Goal: Task Accomplishment & Management: Use online tool/utility

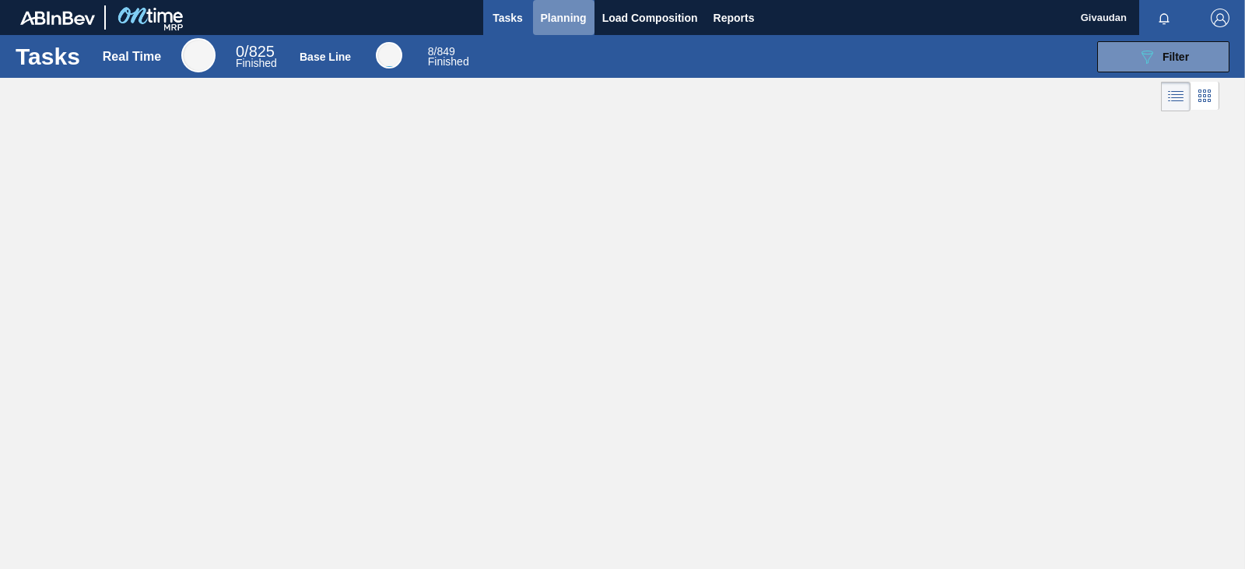
click at [552, 19] on span "Planning" at bounding box center [564, 18] width 46 height 19
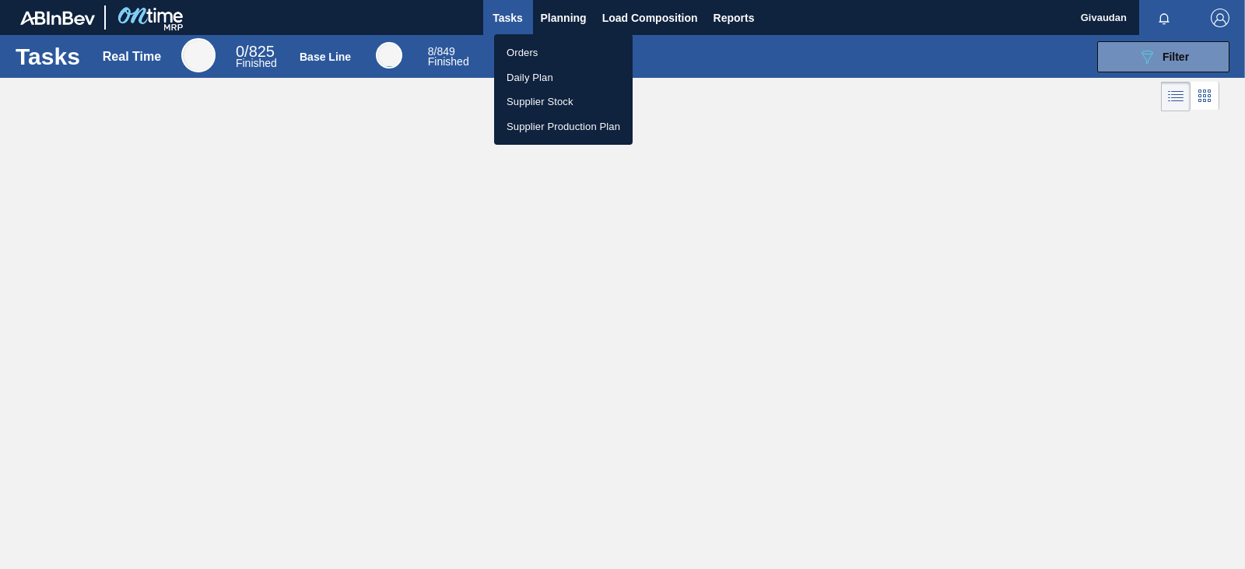
click at [536, 50] on li "Orders" at bounding box center [563, 52] width 138 height 25
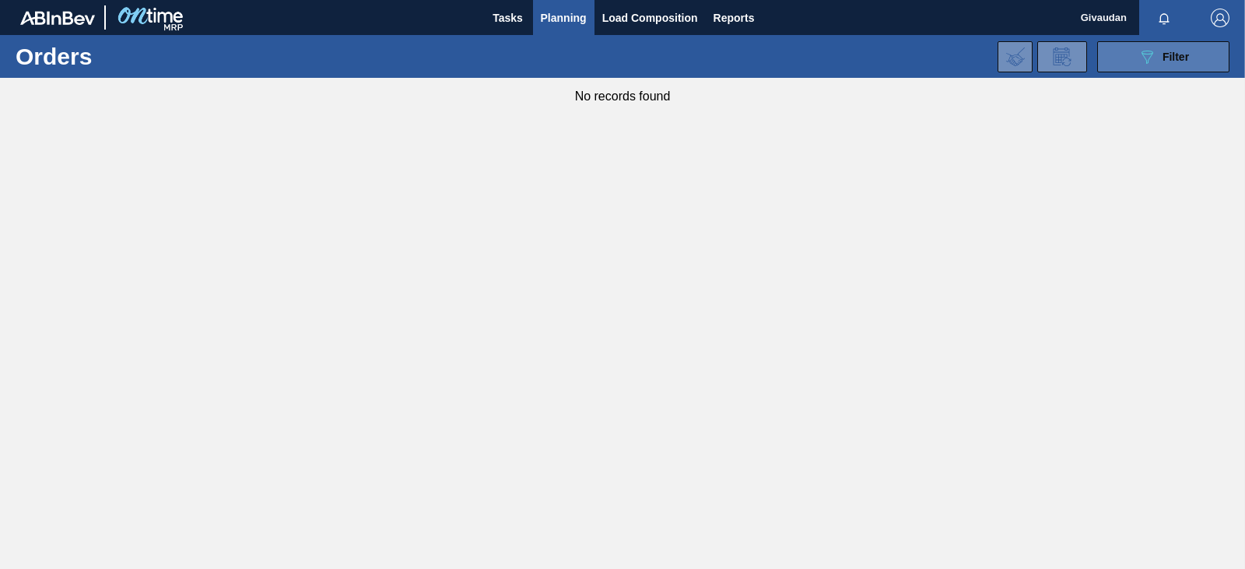
click at [1170, 54] on span "Filter" at bounding box center [1175, 57] width 26 height 12
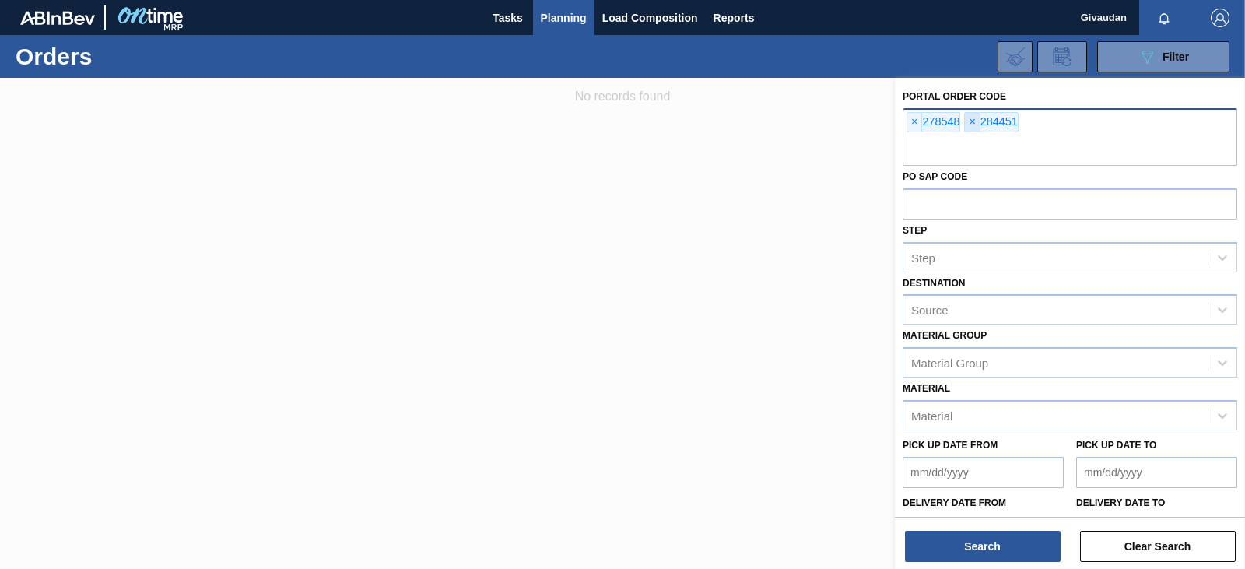
click at [974, 122] on span "×" at bounding box center [972, 122] width 15 height 19
click at [914, 120] on span "×" at bounding box center [914, 122] width 15 height 19
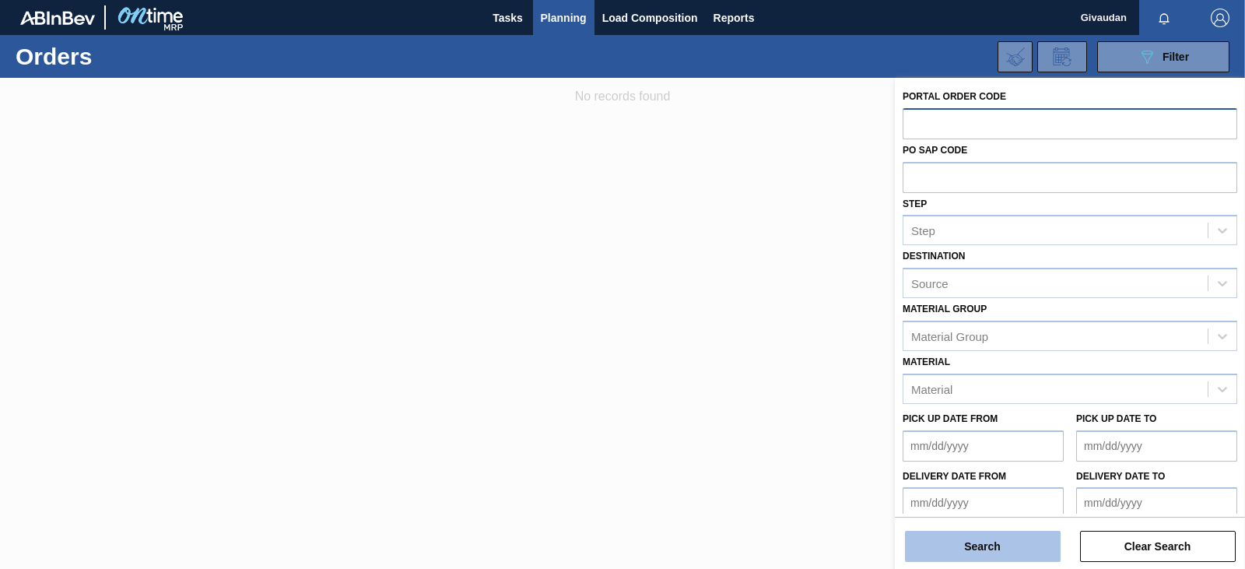
click at [969, 541] on button "Search" at bounding box center [983, 546] width 156 height 31
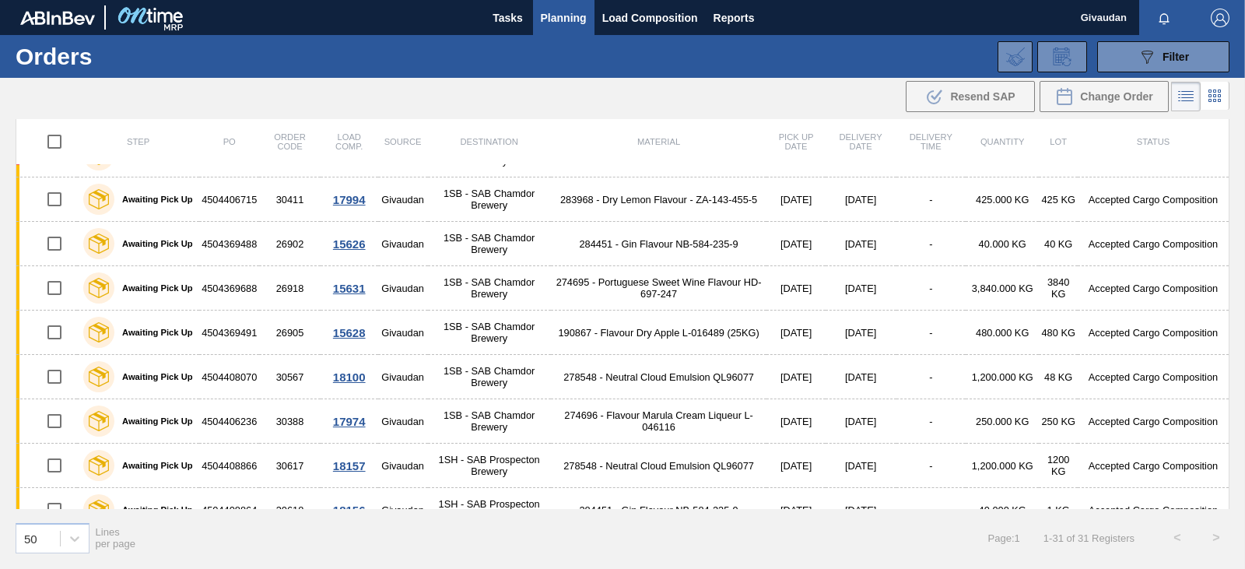
scroll to position [720, 0]
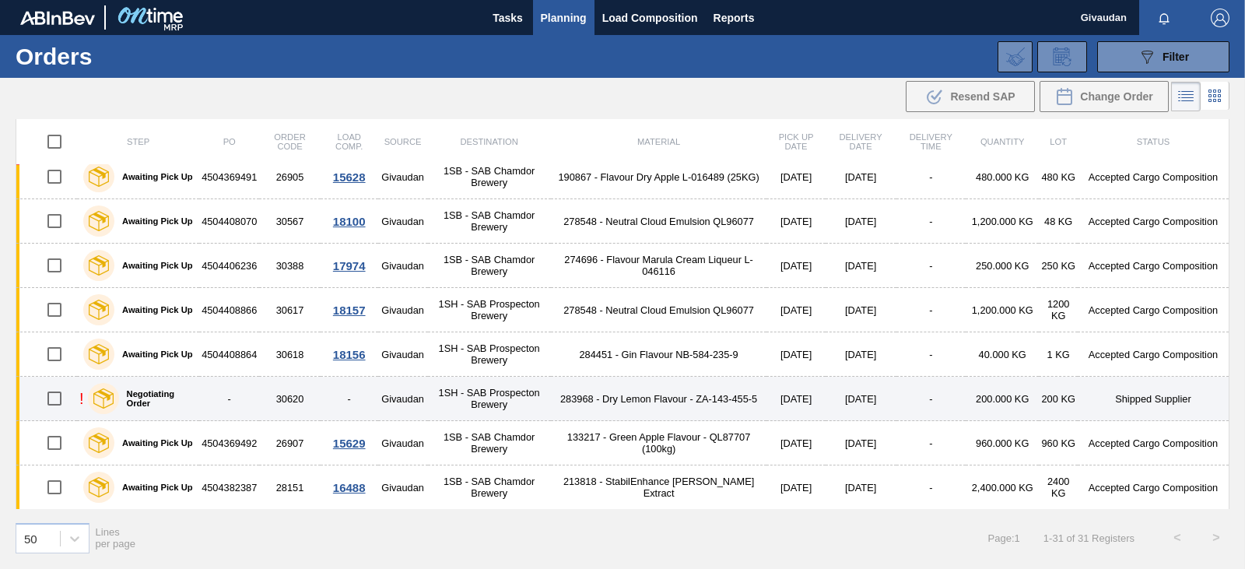
click at [626, 392] on td "283968 - Dry Lemon Flavour - ZA-143-455-5" at bounding box center [659, 399] width 216 height 44
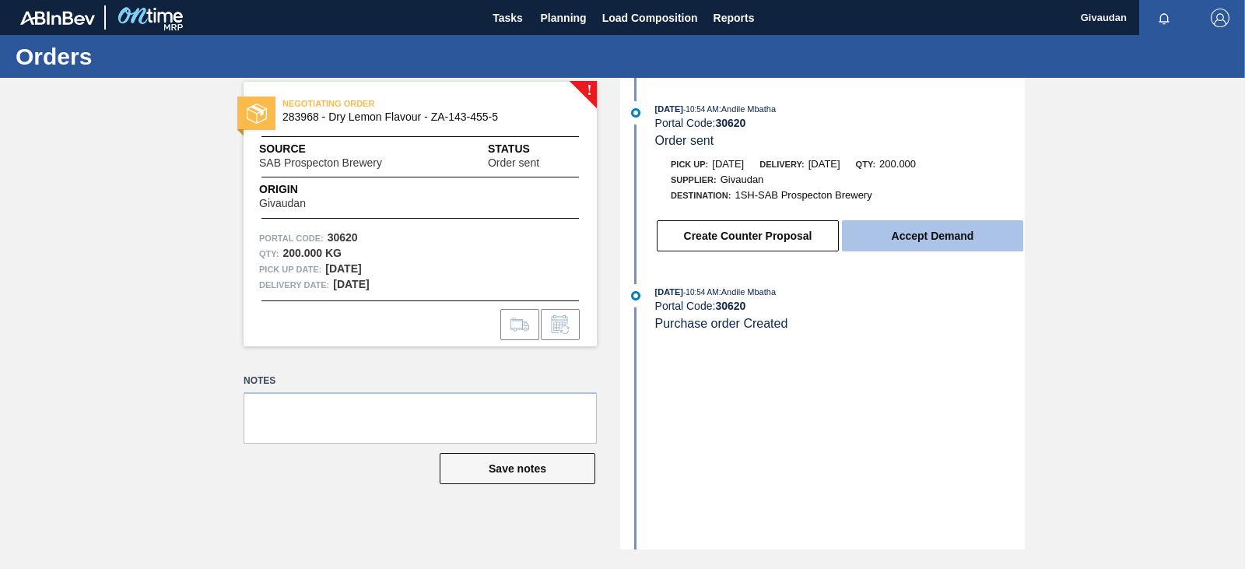
click at [897, 232] on button "Accept Demand" at bounding box center [932, 235] width 181 height 31
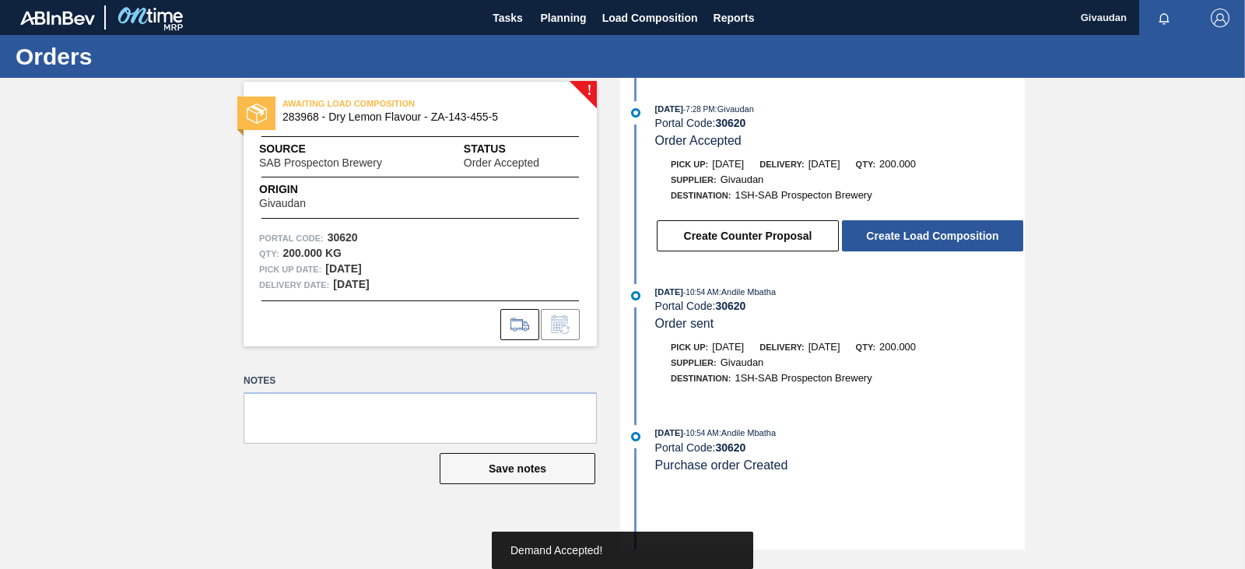
click at [897, 232] on button "Create Load Composition" at bounding box center [932, 235] width 181 height 31
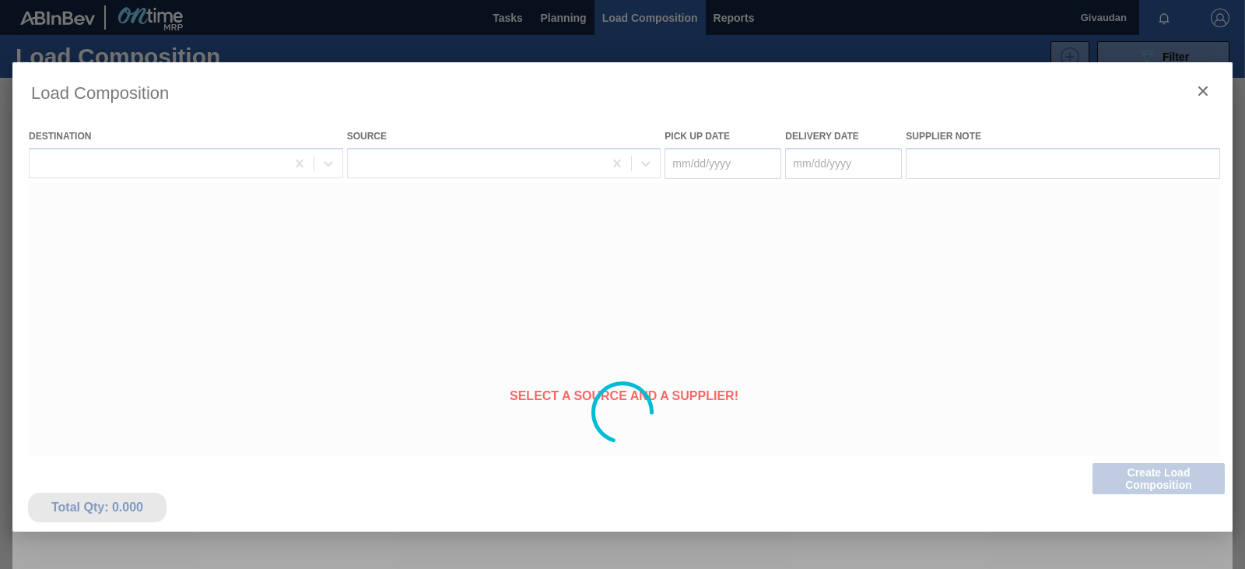
type Date "[DATE]"
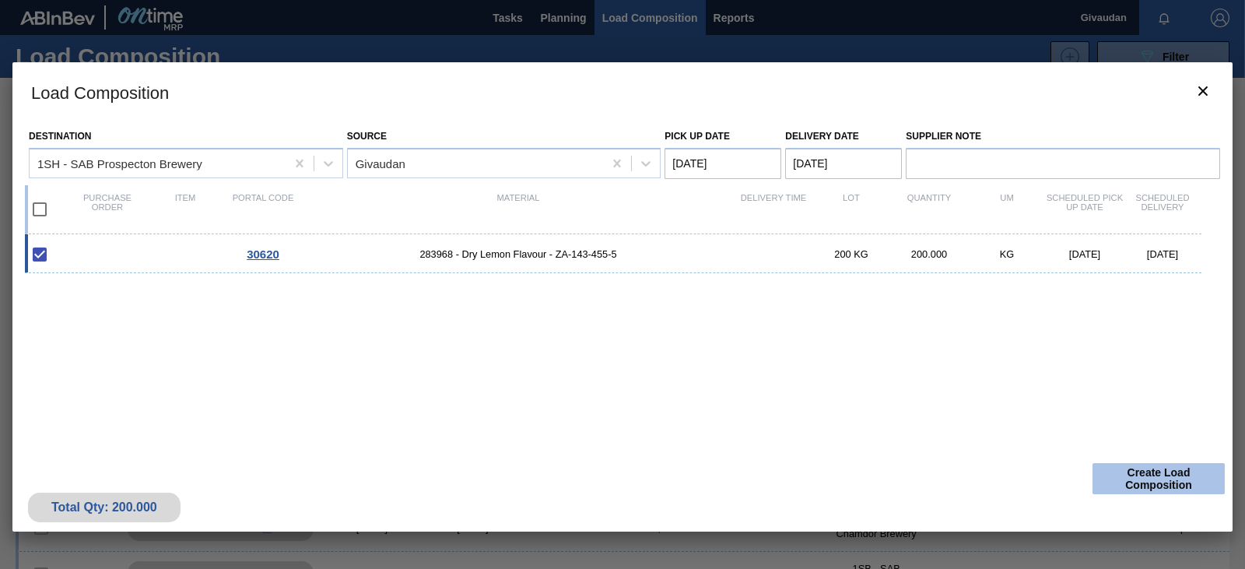
click at [1159, 473] on button "Create Load Composition" at bounding box center [1158, 478] width 132 height 31
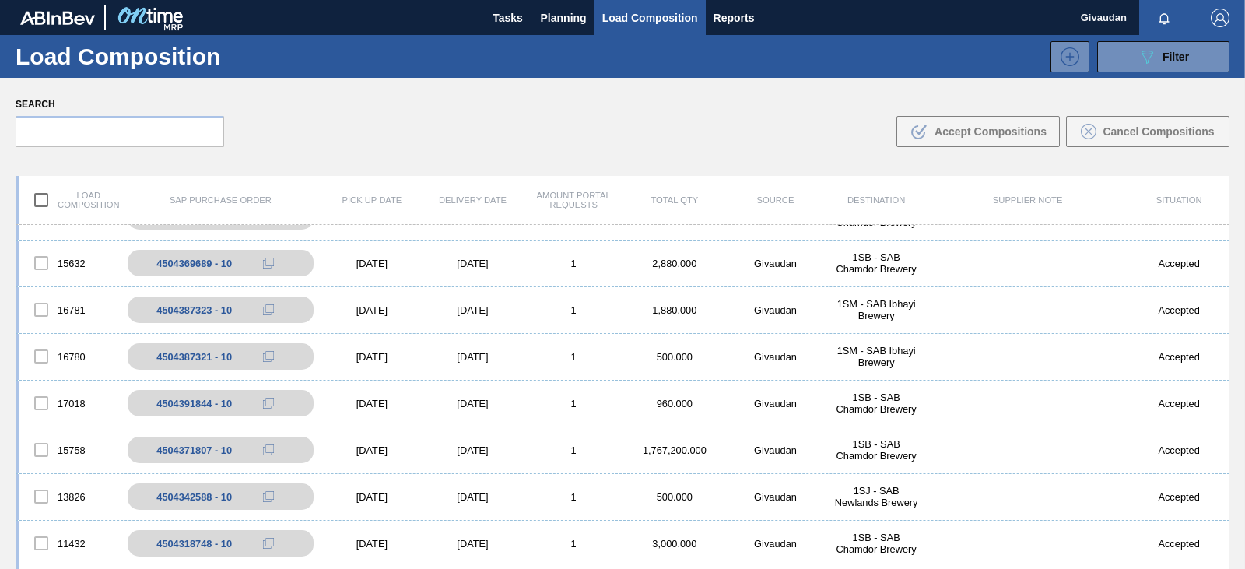
scroll to position [1217, 0]
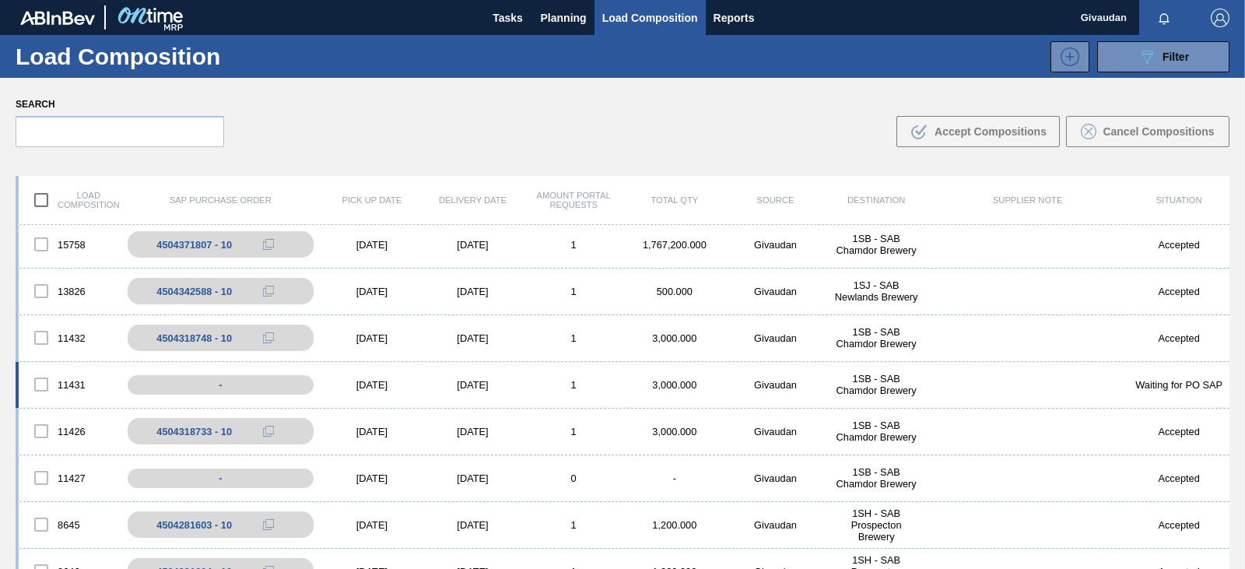
click at [871, 387] on div "1SB - SAB Chamdor Brewery" at bounding box center [875, 384] width 101 height 23
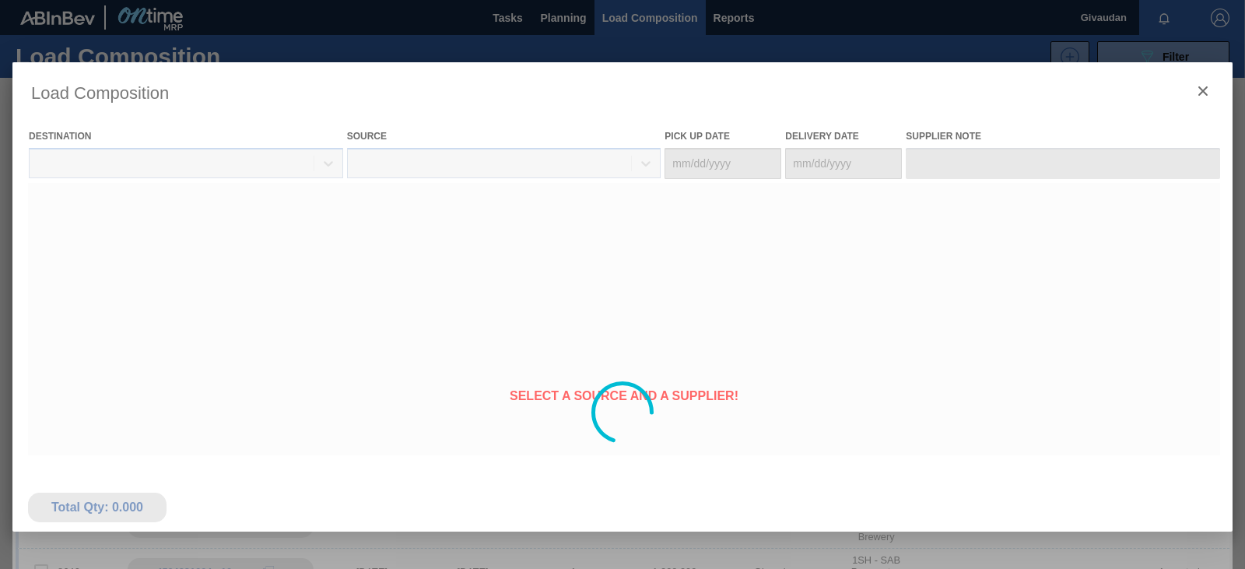
type Date "[DATE]"
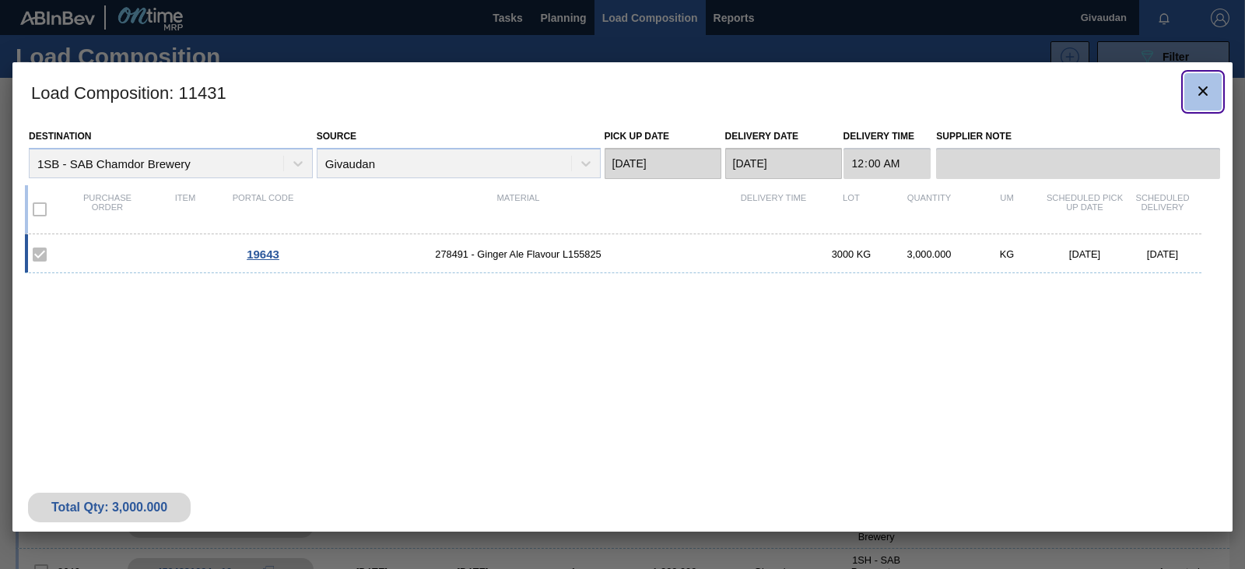
click at [1200, 92] on icon "botão de ícone" at bounding box center [1202, 91] width 19 height 19
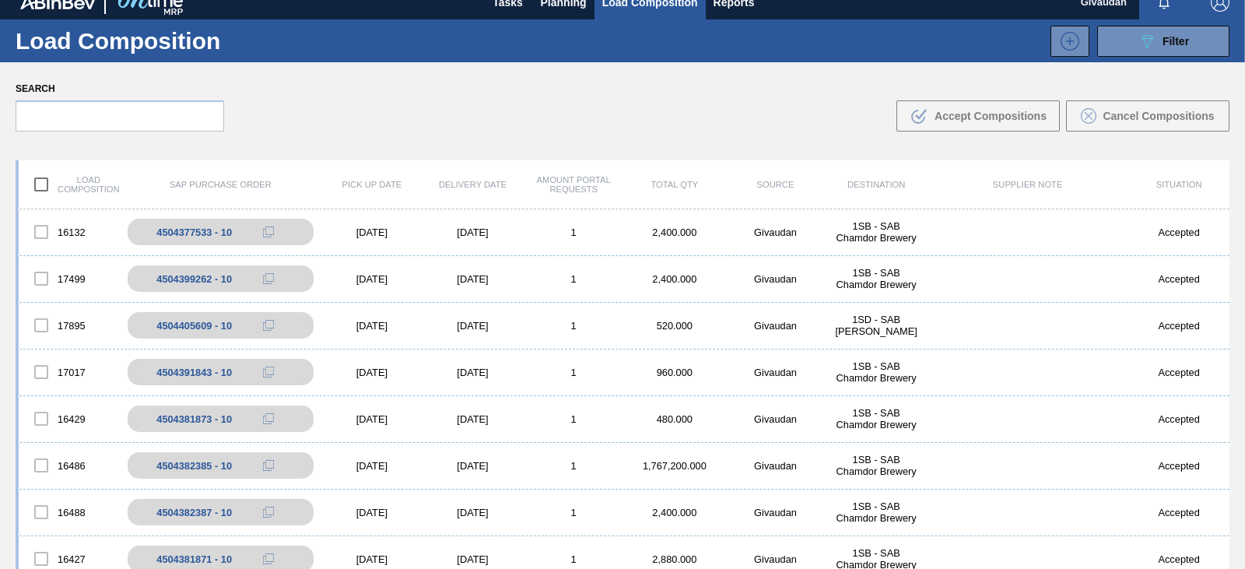
scroll to position [0, 0]
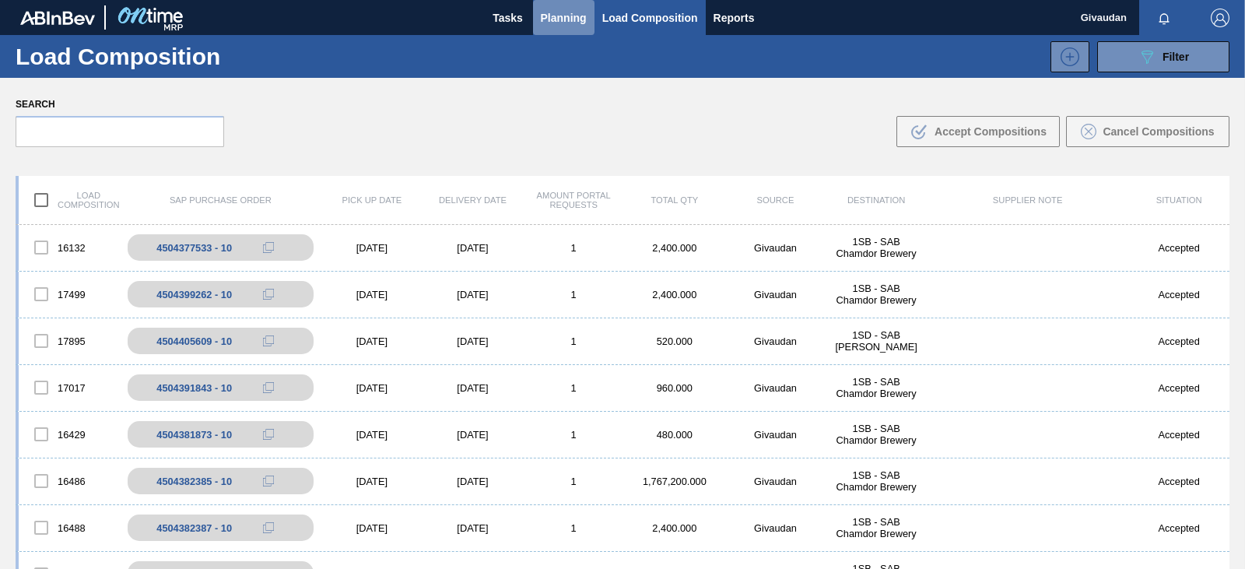
click at [554, 21] on span "Planning" at bounding box center [564, 18] width 46 height 19
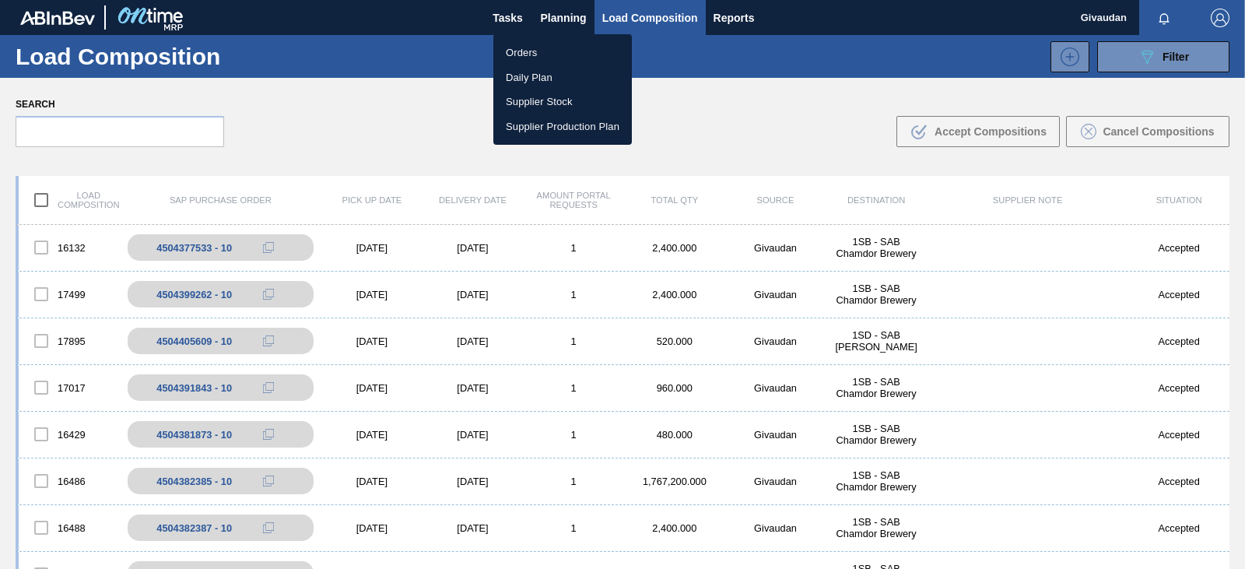
click at [538, 54] on li "Orders" at bounding box center [562, 52] width 138 height 25
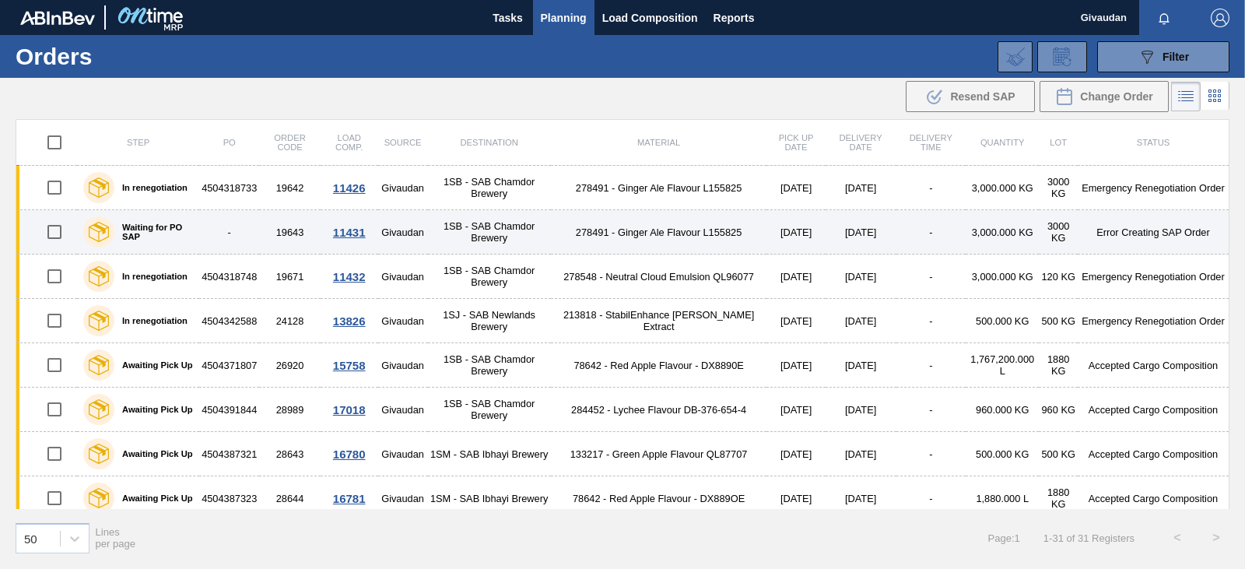
scroll to position [78, 0]
